Goal: Navigation & Orientation: Find specific page/section

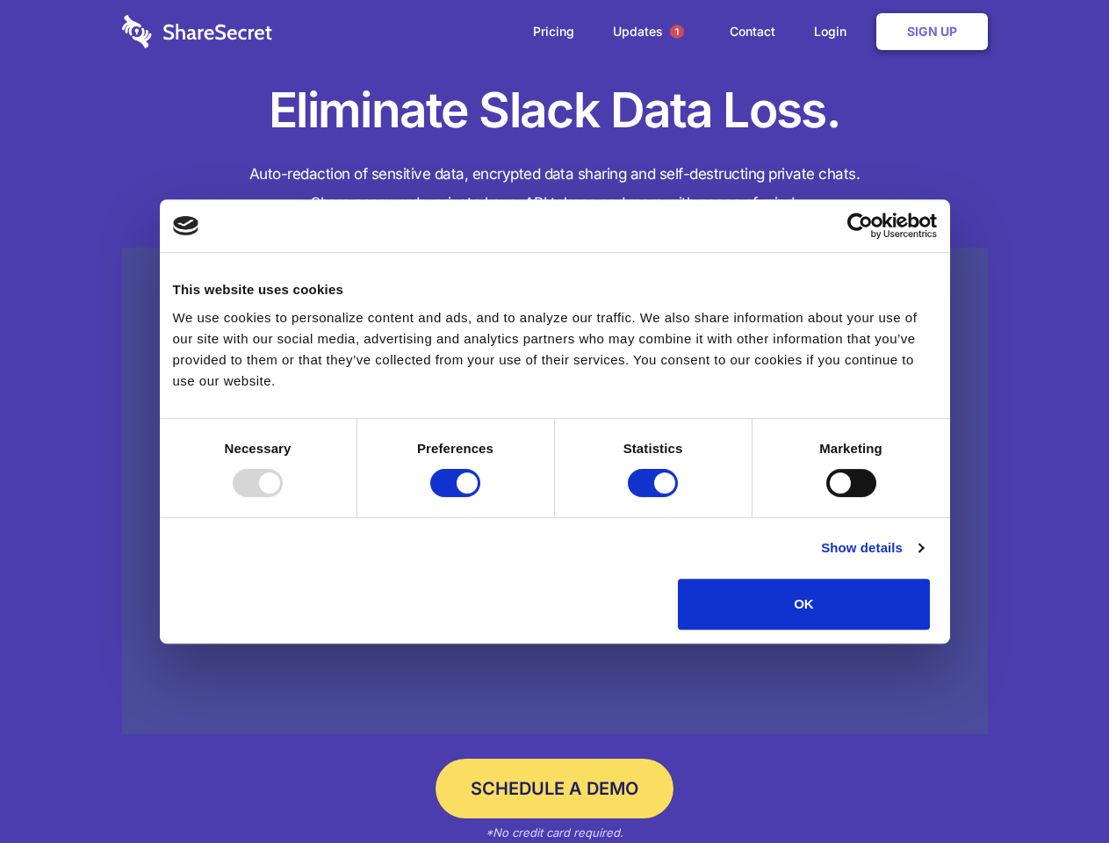
click at [283, 497] on div at bounding box center [258, 483] width 50 height 28
click at [480, 497] on input "Preferences" at bounding box center [455, 483] width 50 height 28
checkbox input "false"
click at [655, 497] on input "Statistics" at bounding box center [653, 483] width 50 height 28
checkbox input "false"
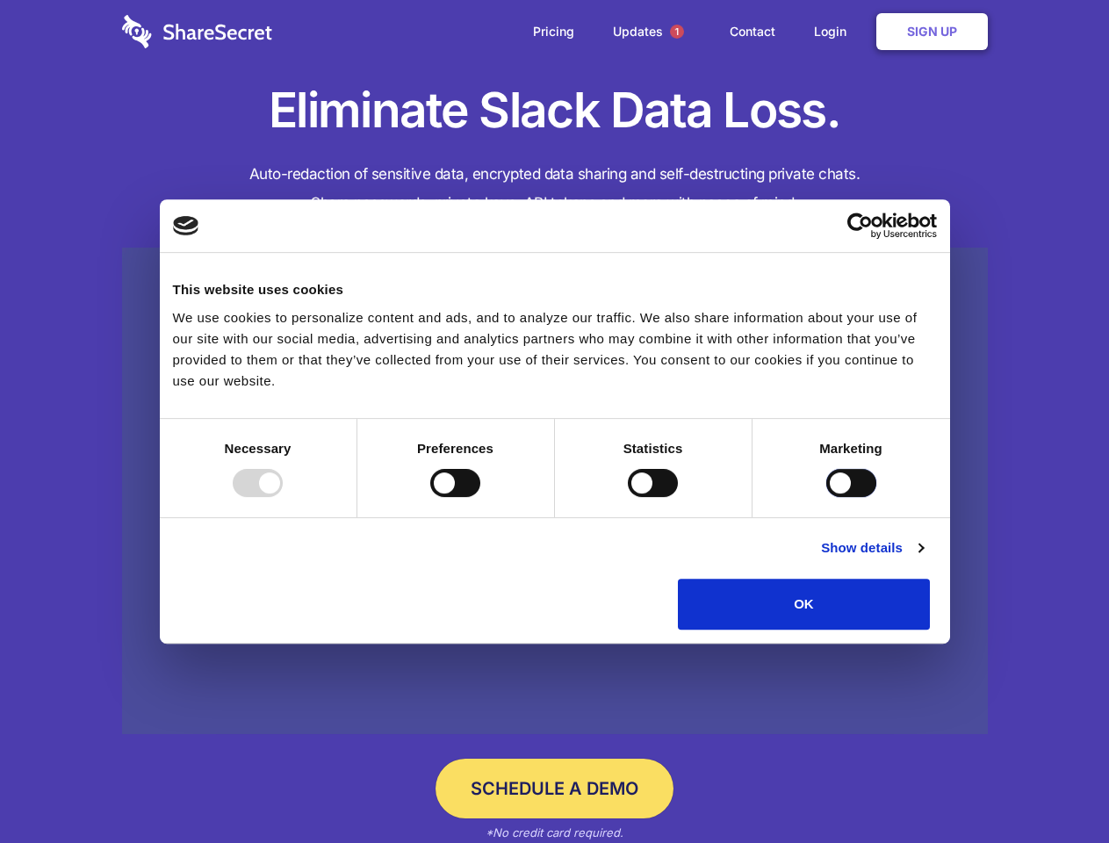
click at [827, 497] on input "Marketing" at bounding box center [852, 483] width 50 height 28
checkbox input "true"
click at [923, 559] on link "Show details" at bounding box center [872, 548] width 102 height 21
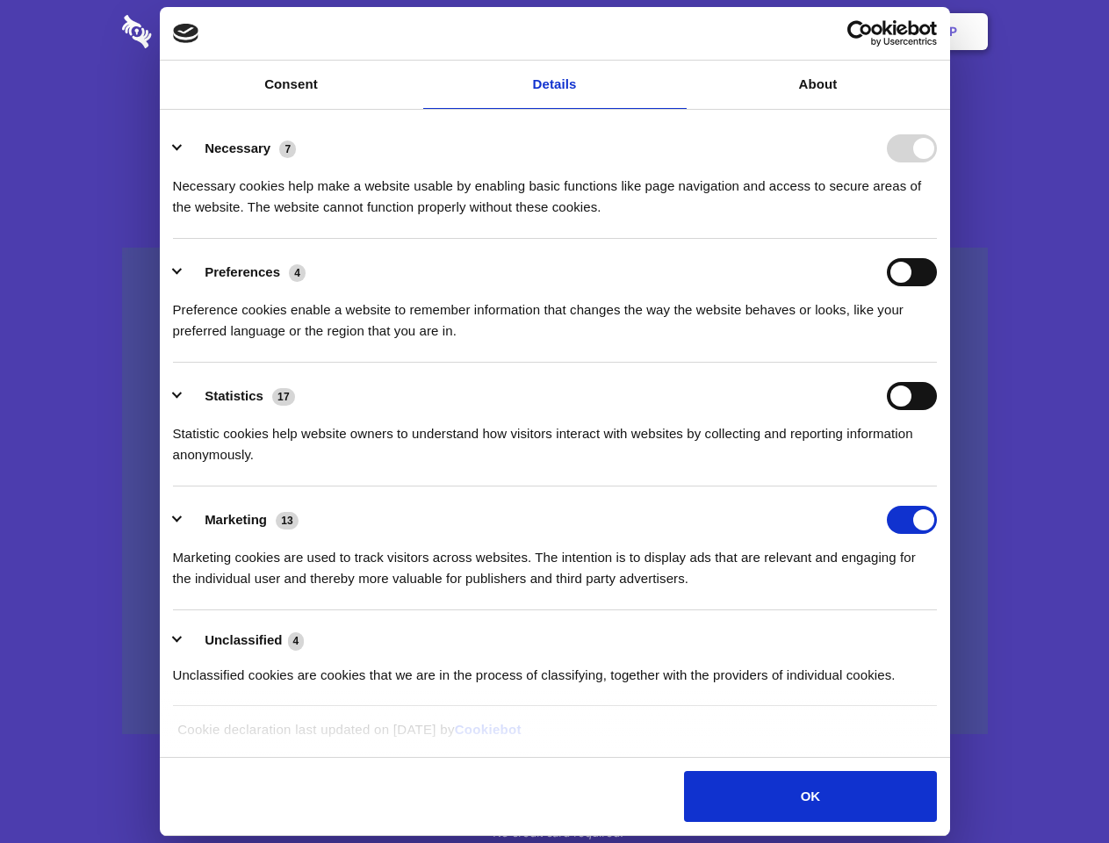
click at [945, 636] on ul "Necessary 7 Necessary cookies help make a website usable by enabling basic func…" at bounding box center [554, 411] width 781 height 592
click at [676, 32] on span "1" at bounding box center [677, 32] width 14 height 14
